Goal: Find contact information: Obtain details needed to contact an individual or organization

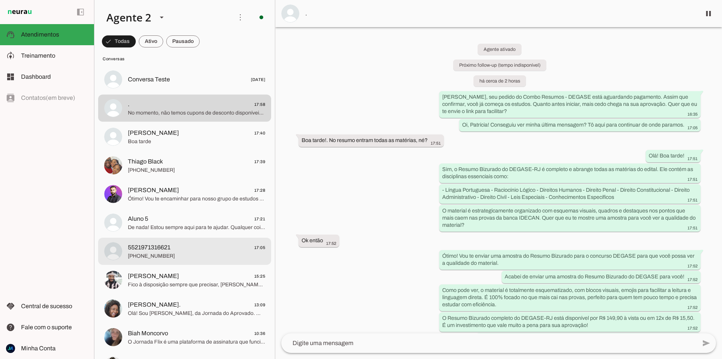
scroll to position [38, 0]
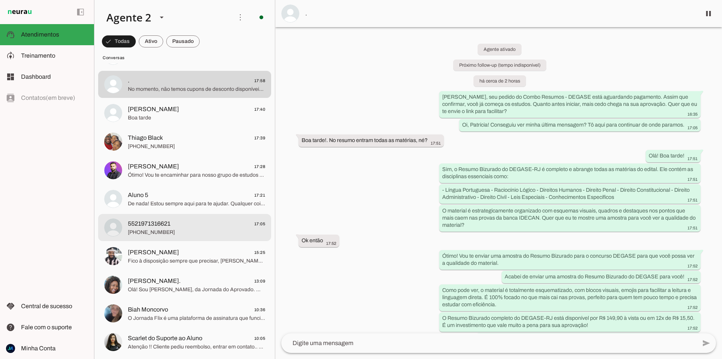
click at [191, 233] on span "[PHONE_NUMBER]" at bounding box center [196, 232] width 137 height 8
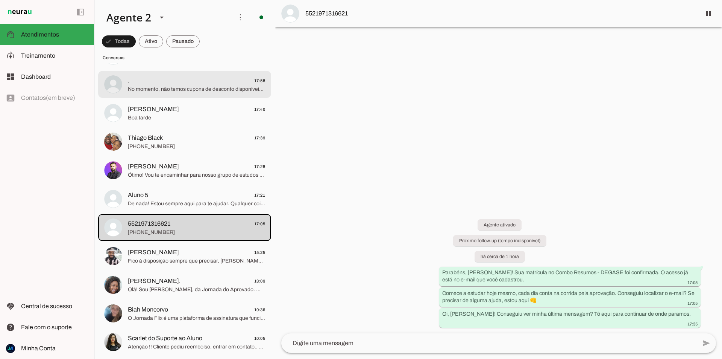
click at [181, 93] on span "No momento, não temos cupons de desconto disponíveis para o Resumo Bizurado do …" at bounding box center [196, 89] width 137 height 8
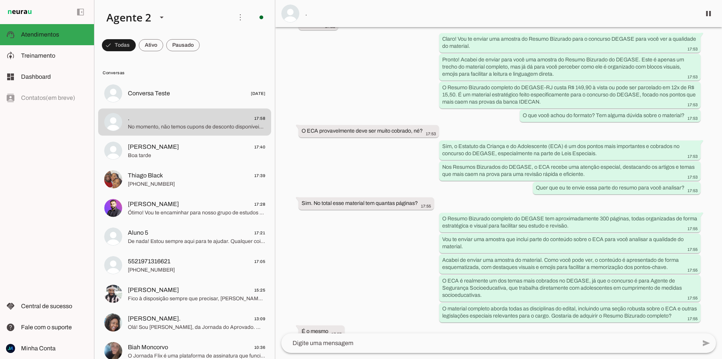
click at [376, 20] on md-item "." at bounding box center [498, 13] width 447 height 27
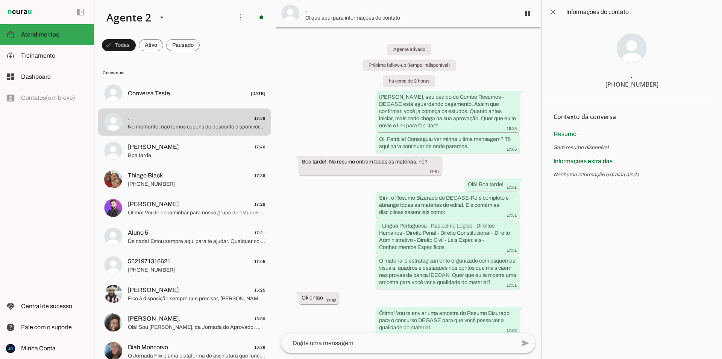
click at [343, 16] on span "Clique aqui para informações do contato" at bounding box center [409, 18] width 209 height 8
click at [552, 12] on span at bounding box center [553, 12] width 18 height 18
